Goal: Navigation & Orientation: Find specific page/section

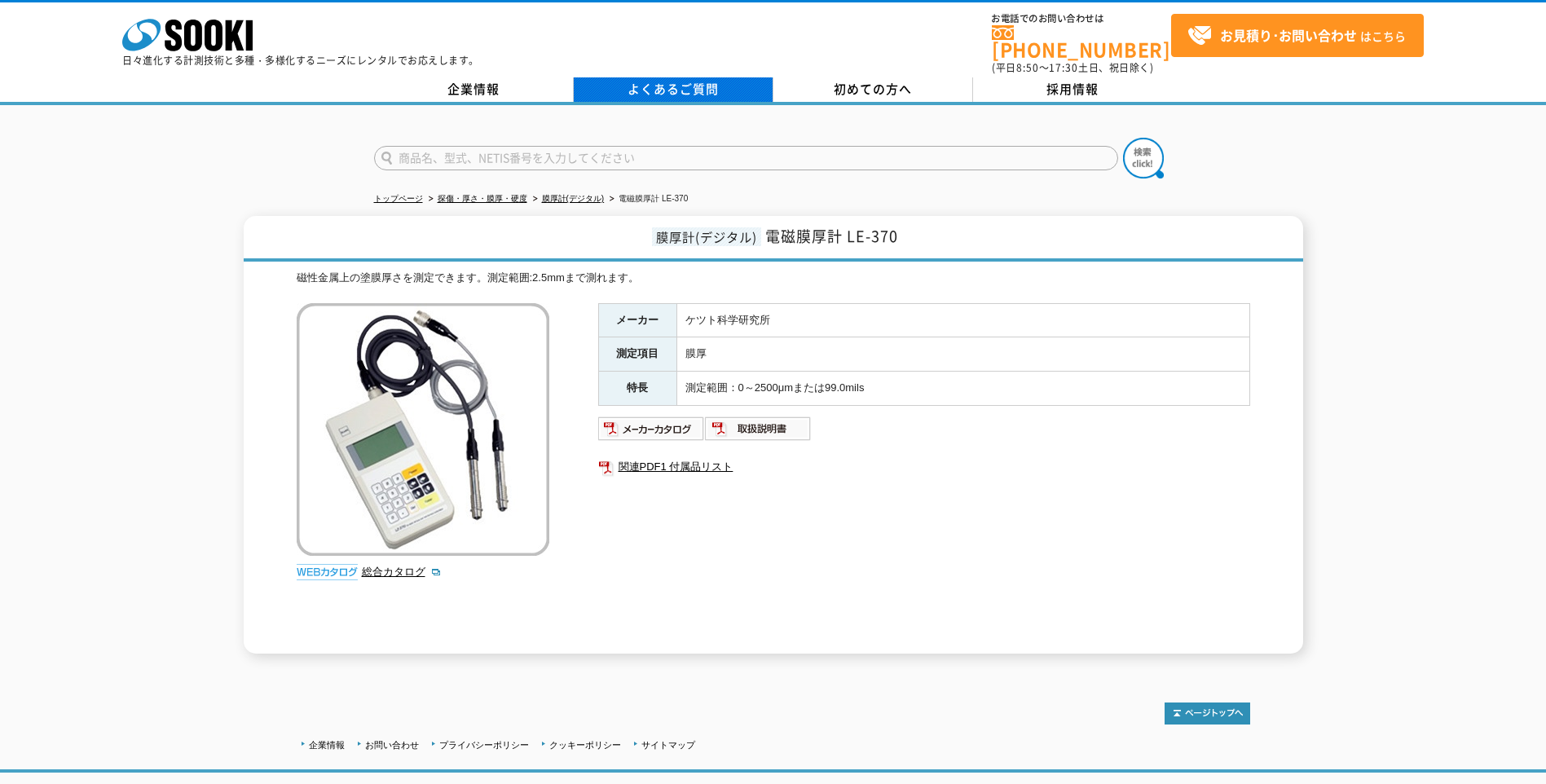
click at [721, 78] on link "よくあるご質問" at bounding box center [673, 90] width 200 height 25
click at [739, 425] on img at bounding box center [758, 428] width 107 height 26
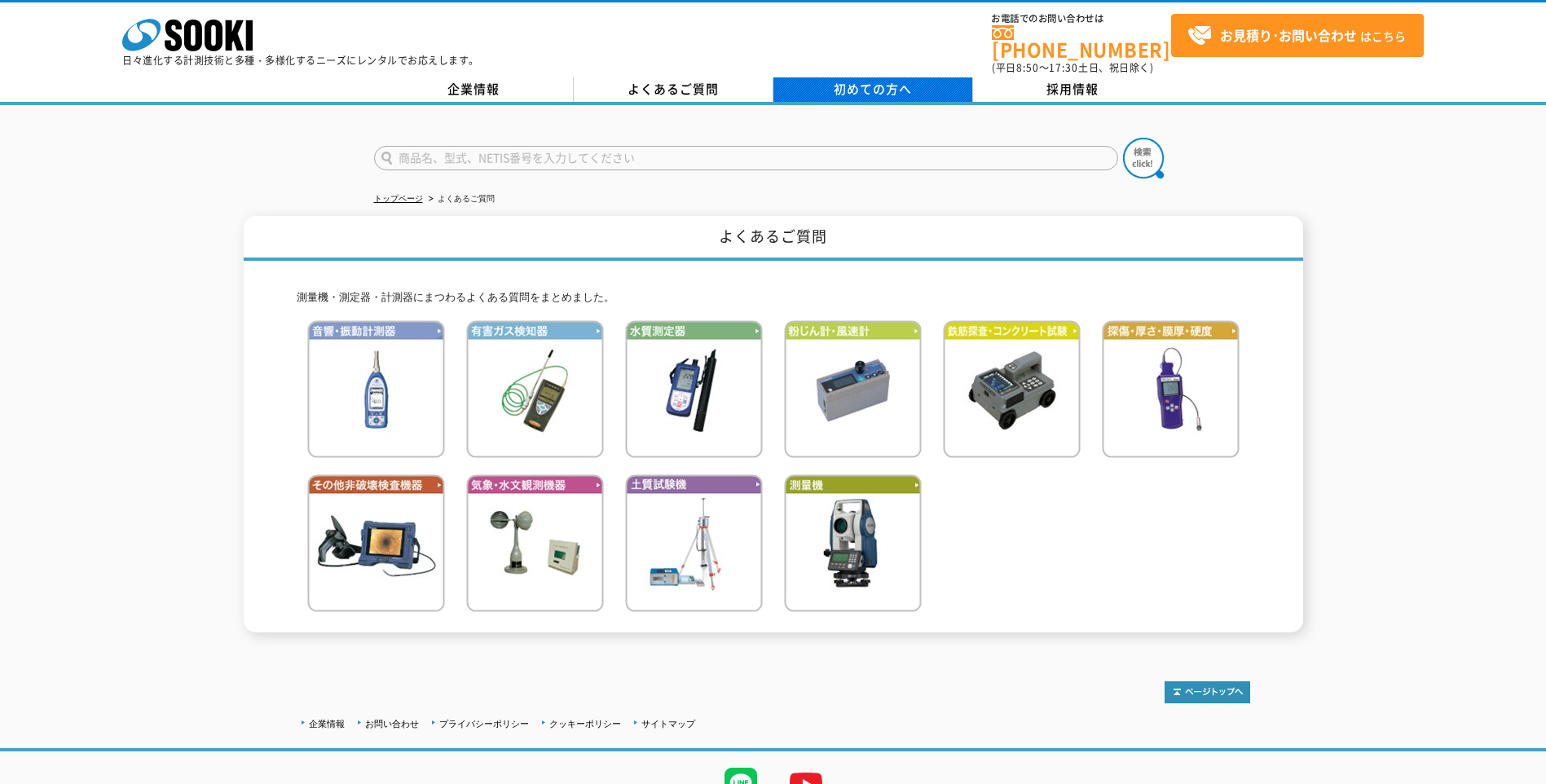
click at [891, 80] on span "初めての方へ" at bounding box center [873, 89] width 78 height 18
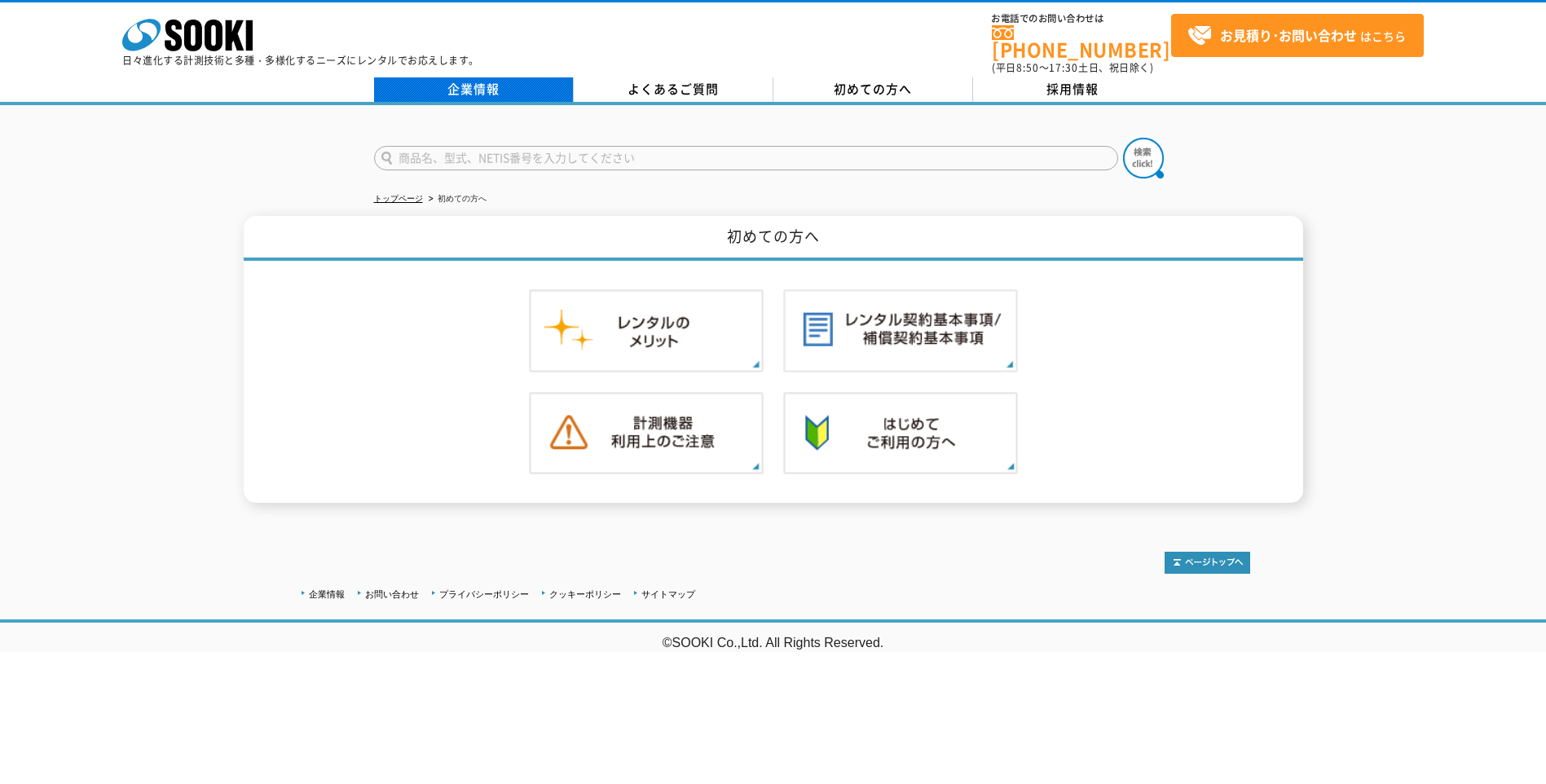
click at [462, 80] on link "企業情報" at bounding box center [474, 90] width 200 height 25
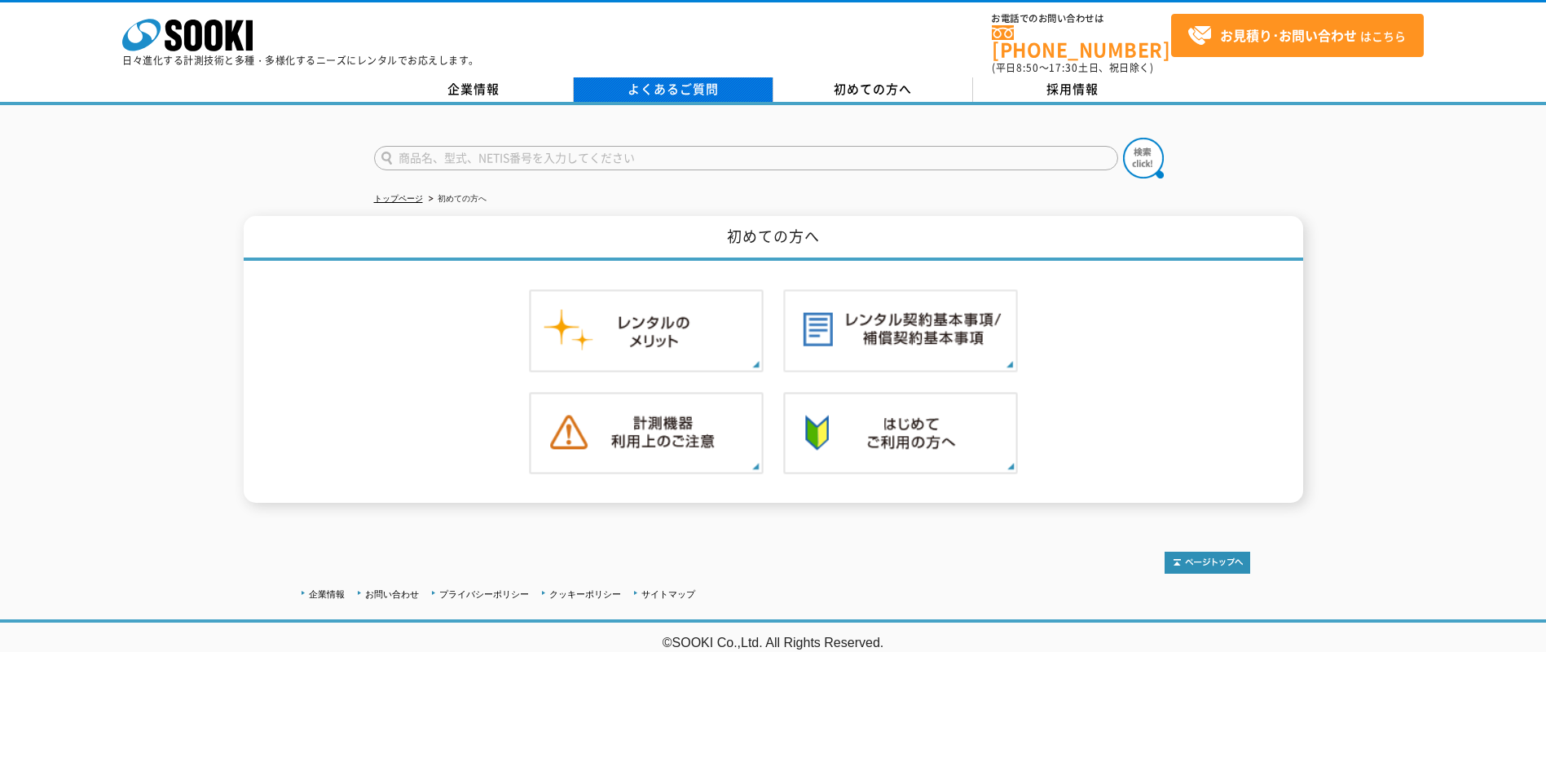
click at [686, 78] on link "よくあるご質問" at bounding box center [673, 90] width 200 height 25
